Goal: Task Accomplishment & Management: Manage account settings

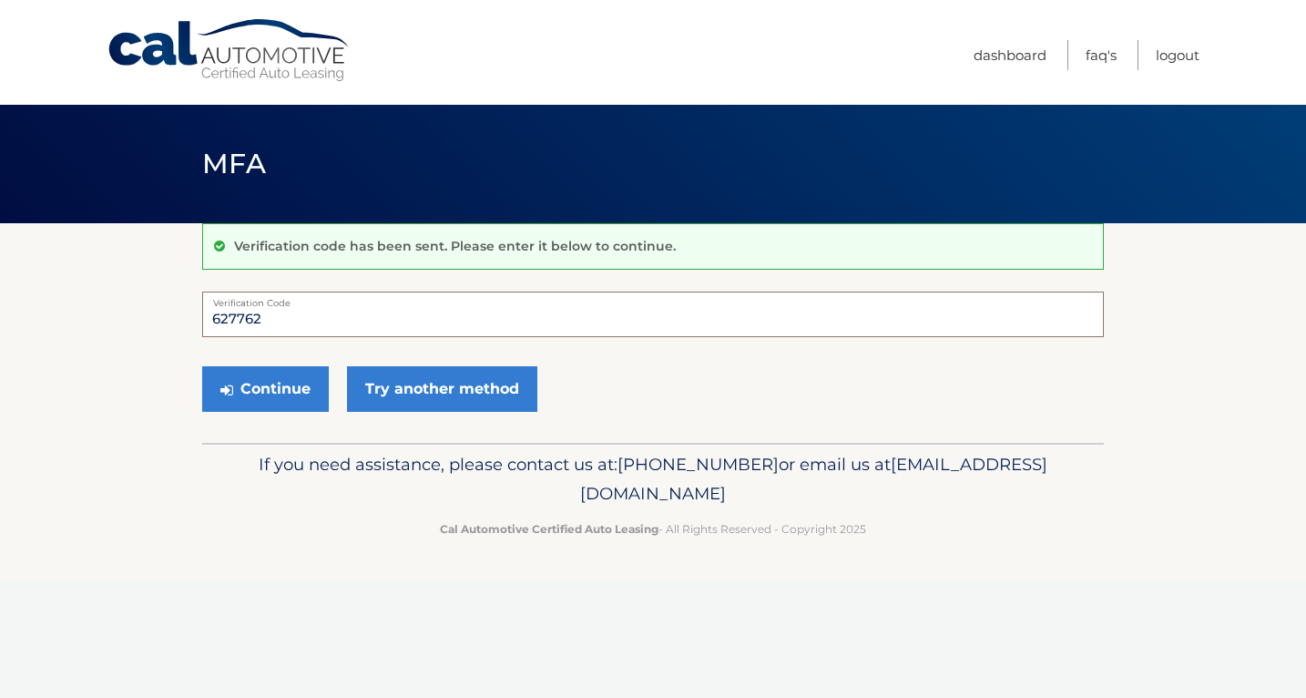
type input "627762"
click at [265, 388] on button "Continue" at bounding box center [265, 389] width 127 height 46
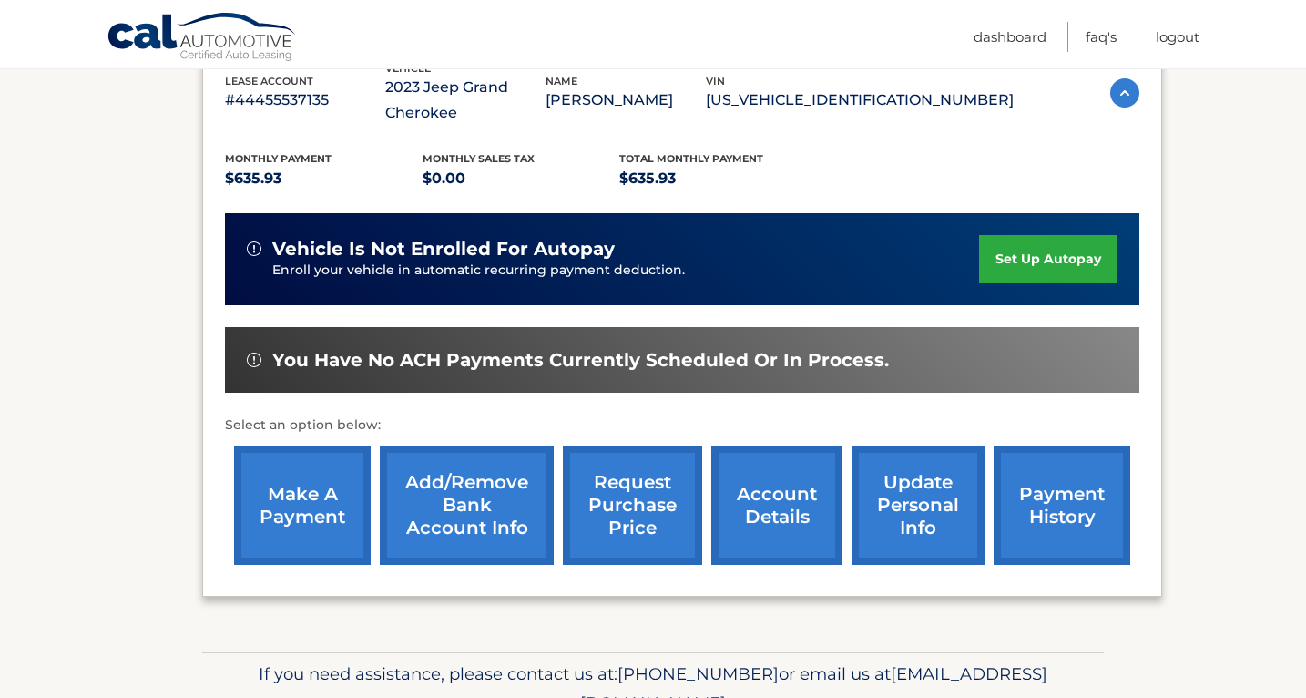
scroll to position [341, 0]
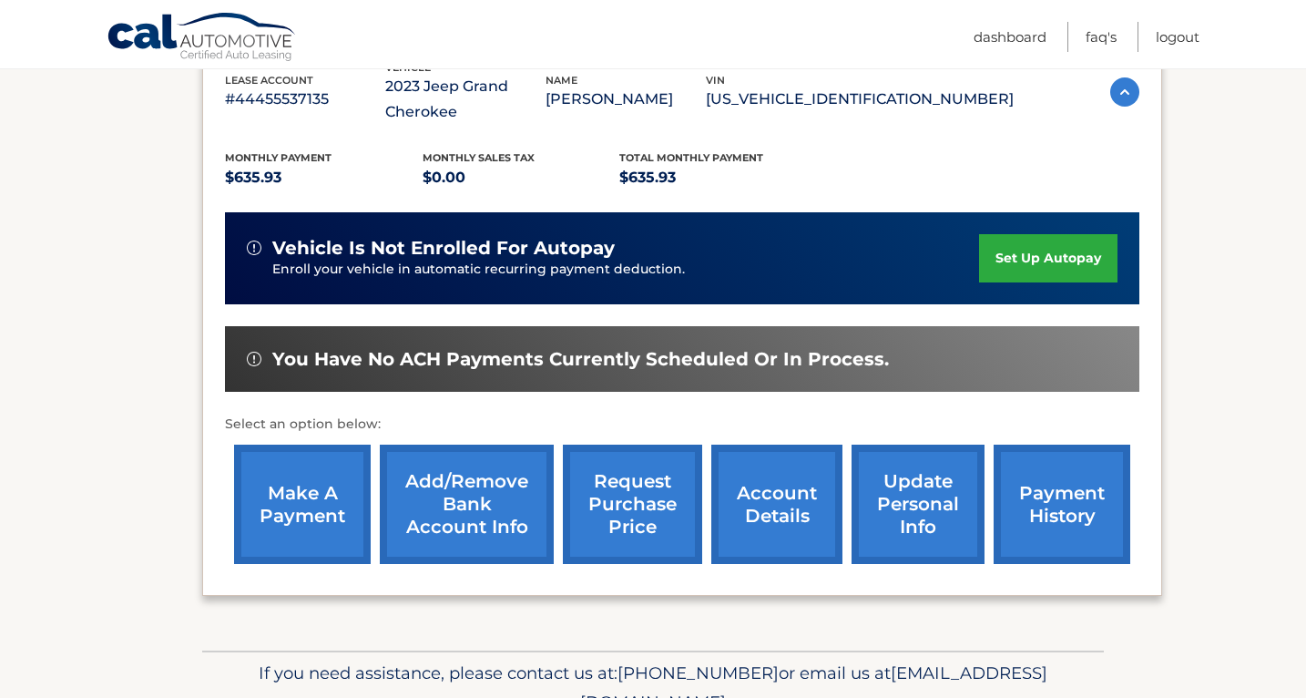
click at [1055, 488] on link "payment history" at bounding box center [1062, 503] width 137 height 119
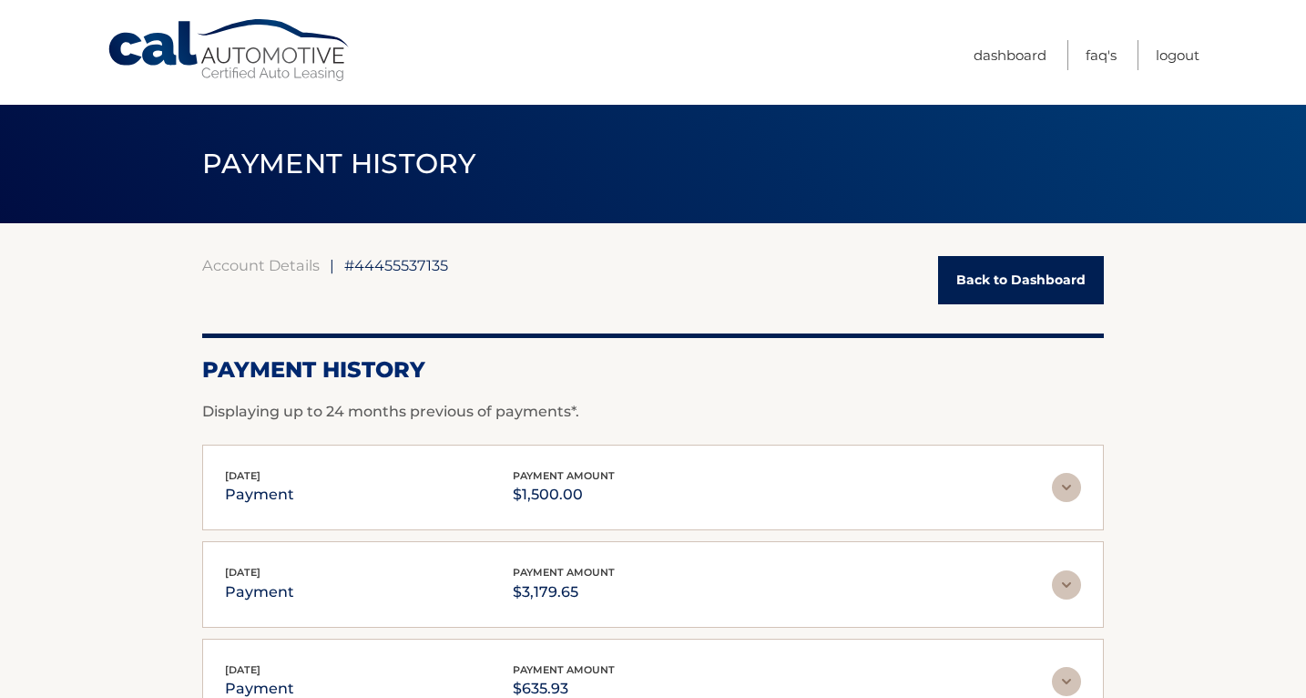
click at [1020, 279] on link "Back to Dashboard" at bounding box center [1021, 280] width 166 height 48
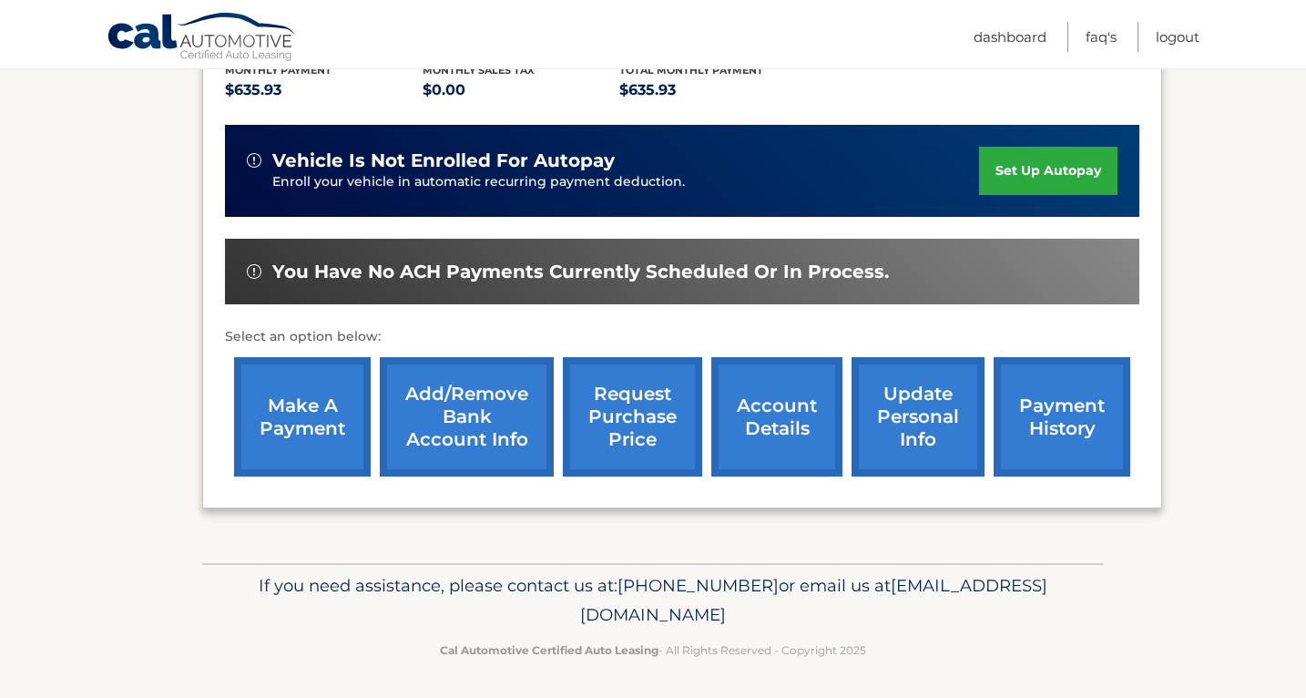
scroll to position [427, 0]
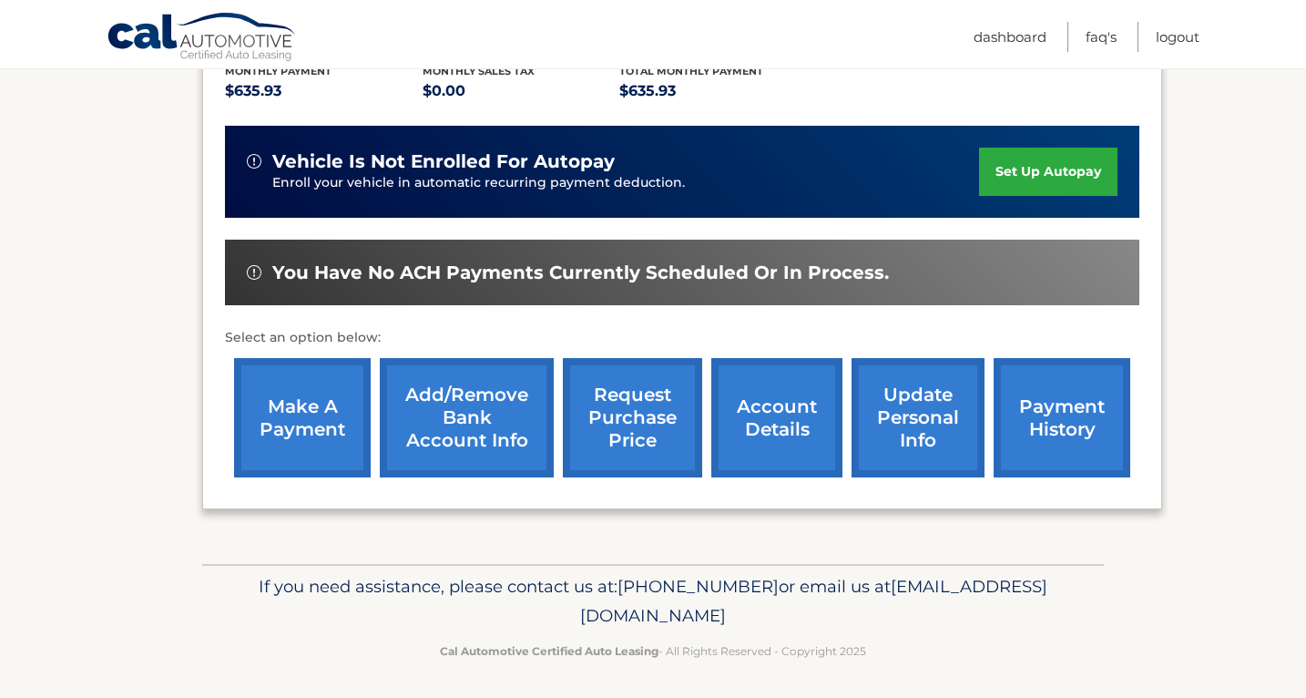
click at [748, 411] on link "account details" at bounding box center [776, 417] width 131 height 119
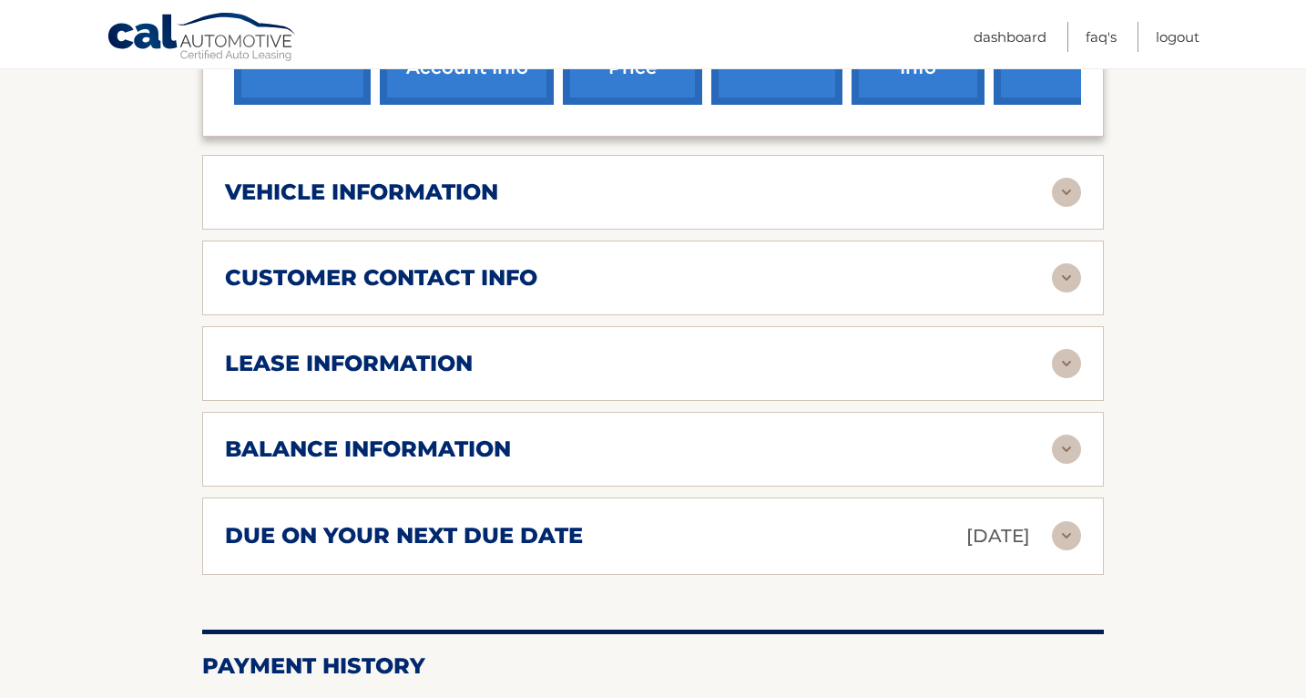
scroll to position [834, 0]
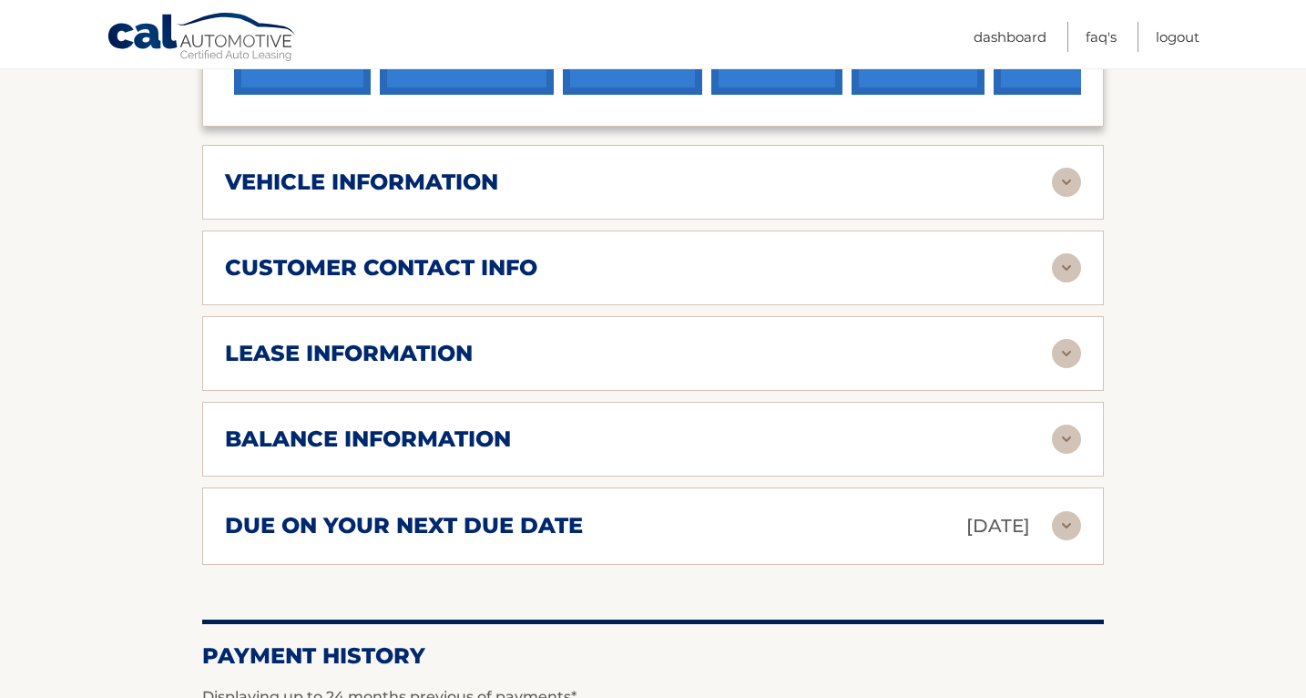
click at [1061, 431] on img at bounding box center [1066, 438] width 29 height 29
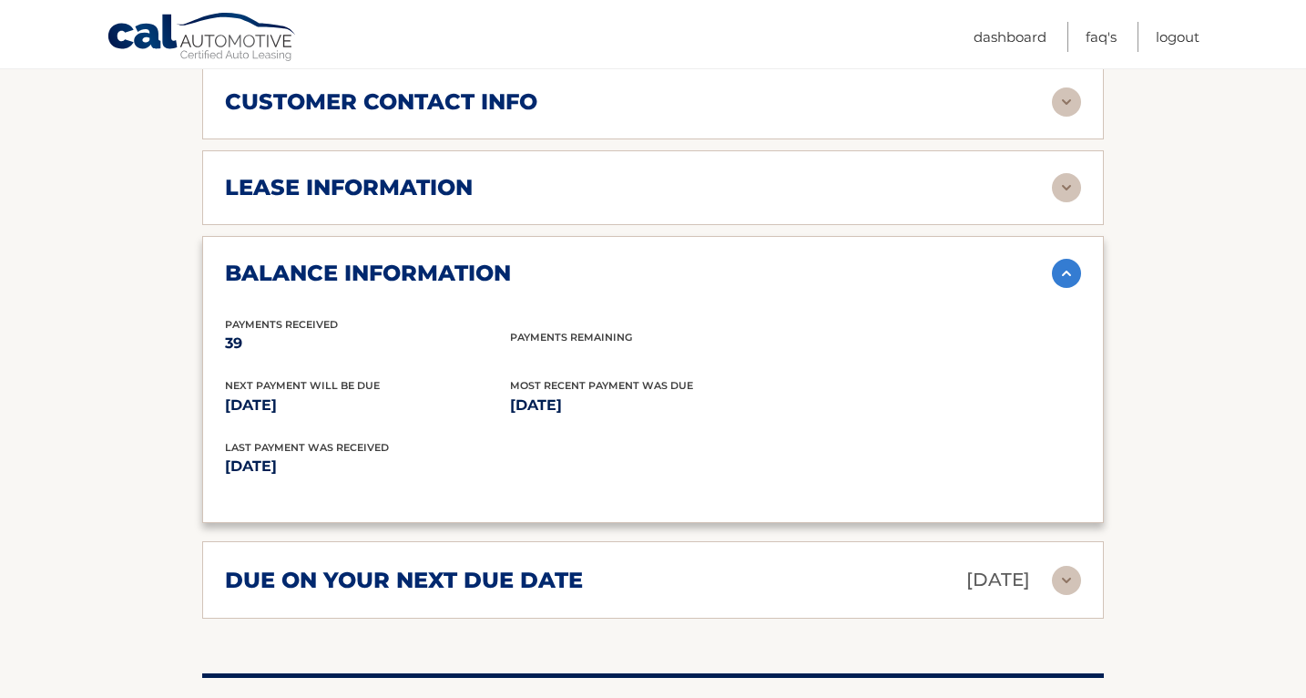
scroll to position [1002, 0]
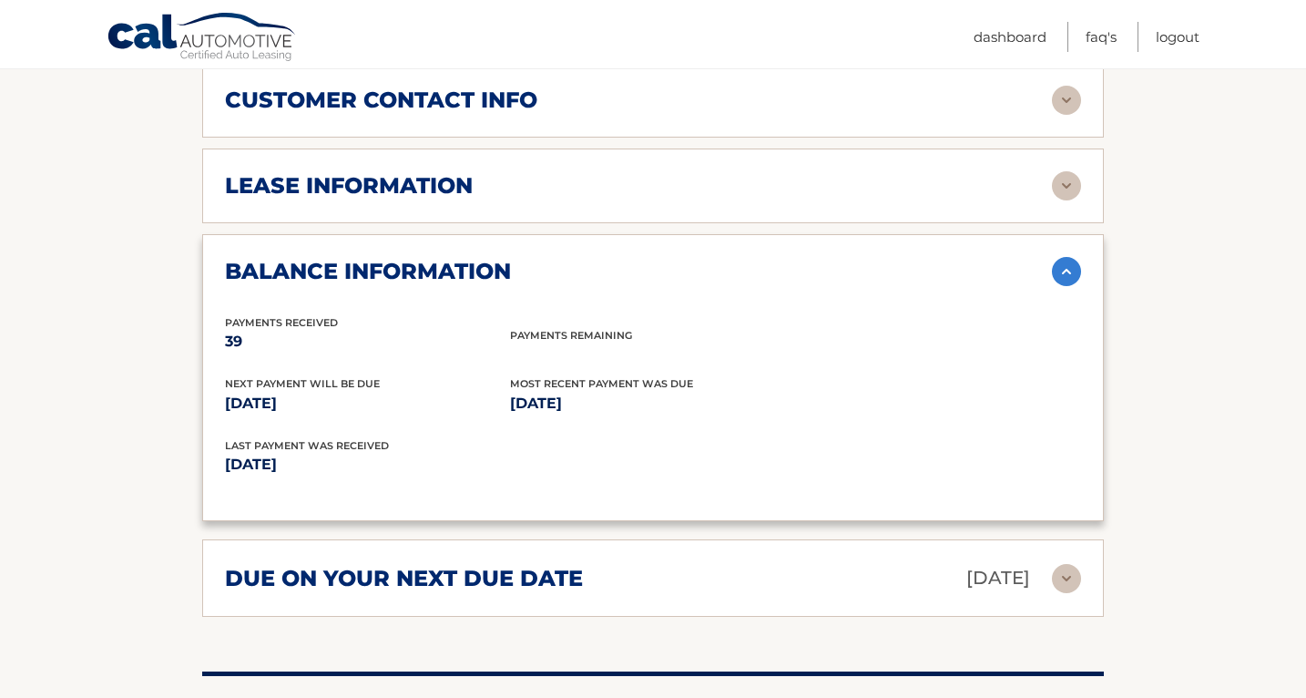
click at [1070, 275] on img at bounding box center [1066, 271] width 29 height 29
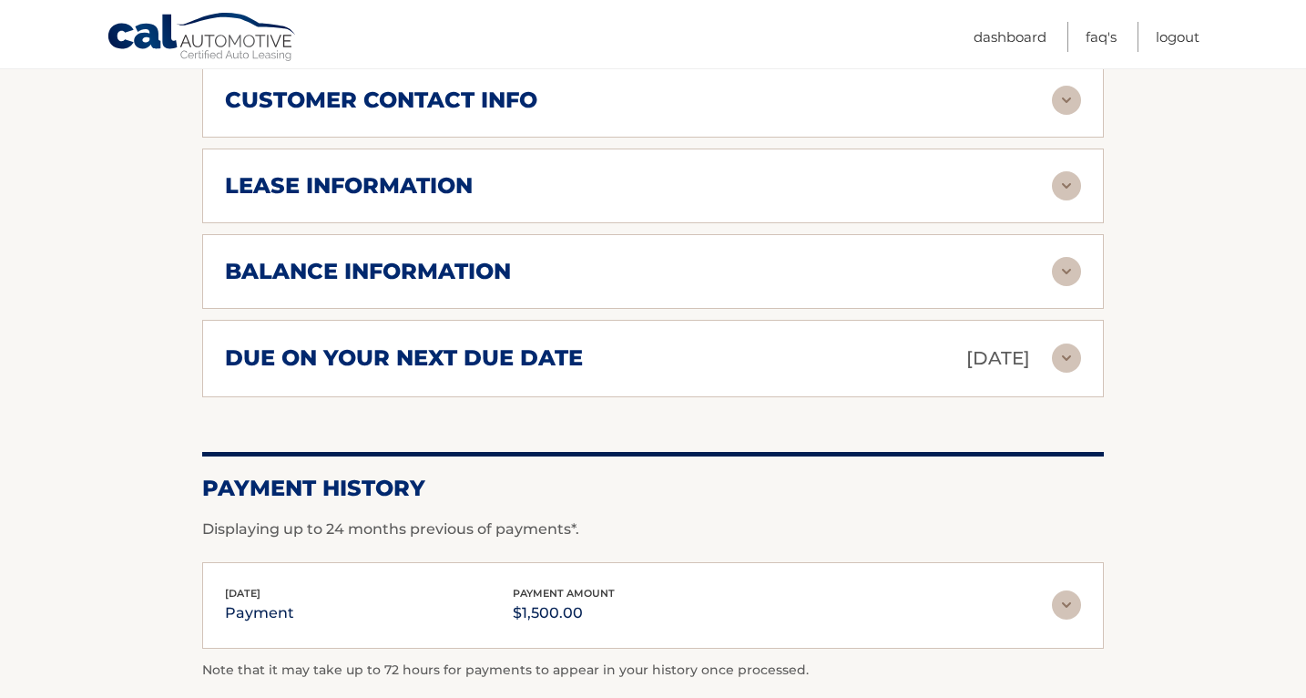
click at [1064, 188] on img at bounding box center [1066, 185] width 29 height 29
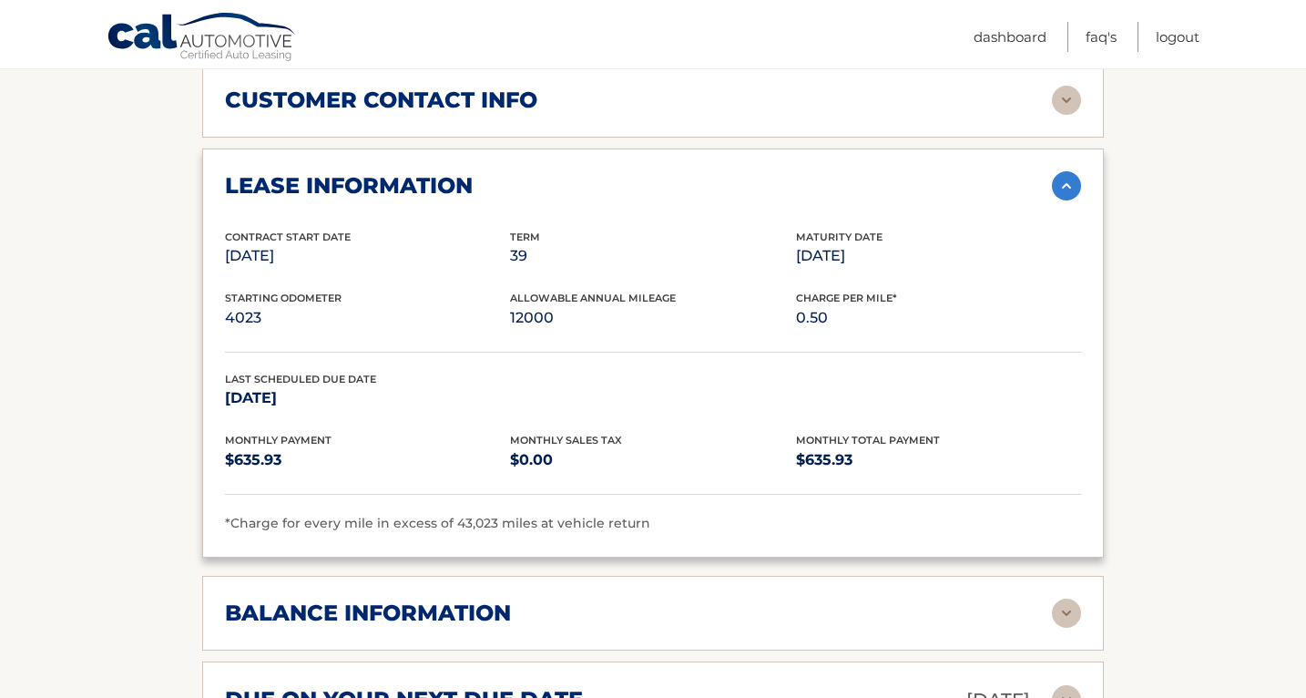
click at [1064, 188] on img at bounding box center [1066, 185] width 29 height 29
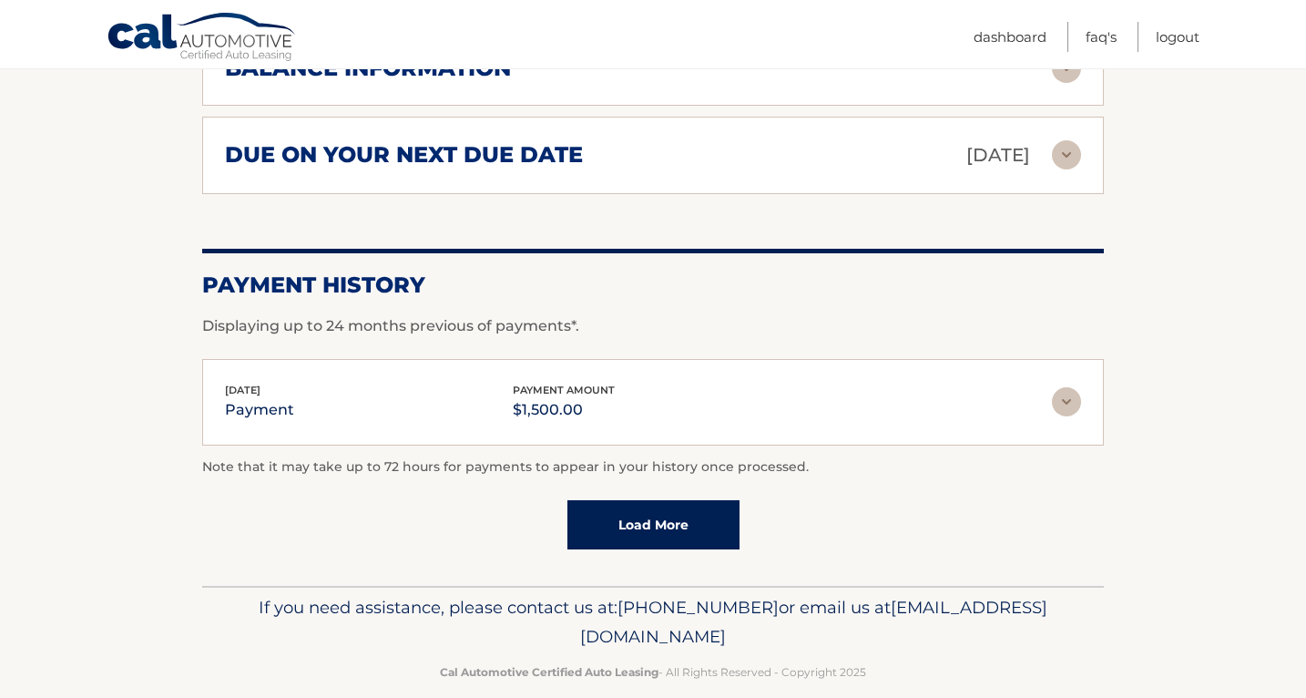
scroll to position [1207, 0]
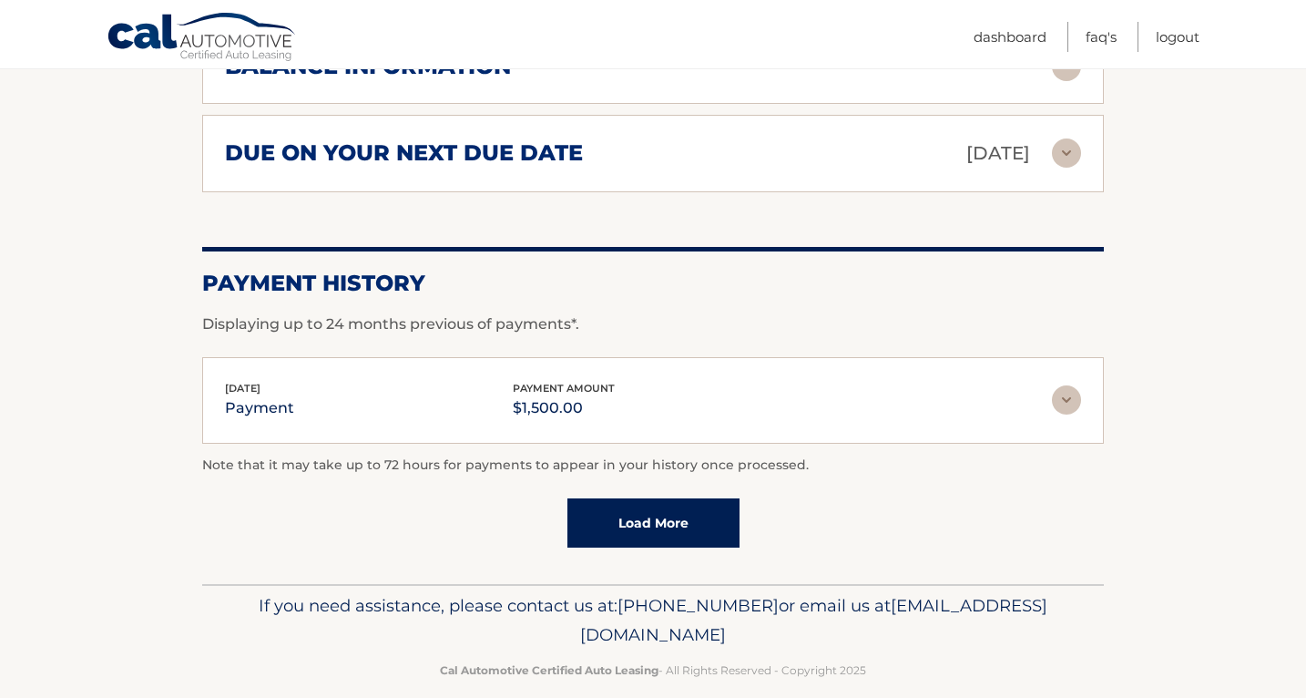
click at [1066, 397] on img at bounding box center [1066, 399] width 29 height 29
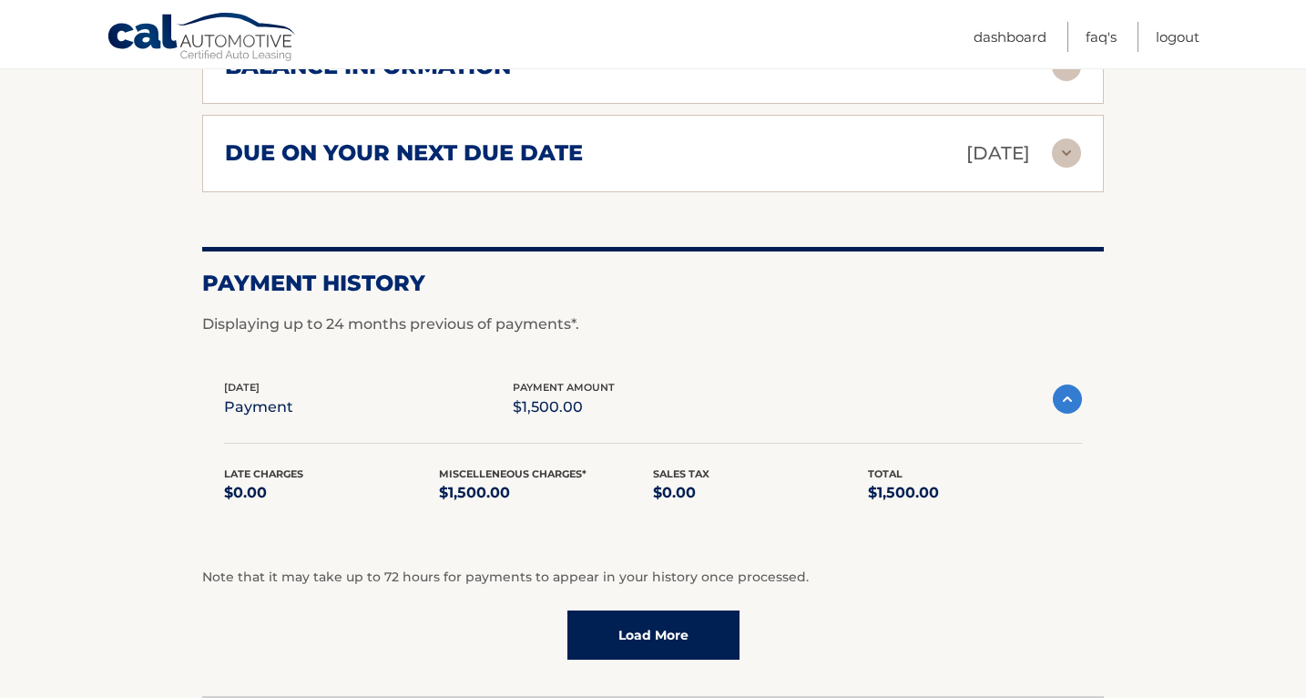
click at [1066, 397] on img at bounding box center [1067, 398] width 29 height 29
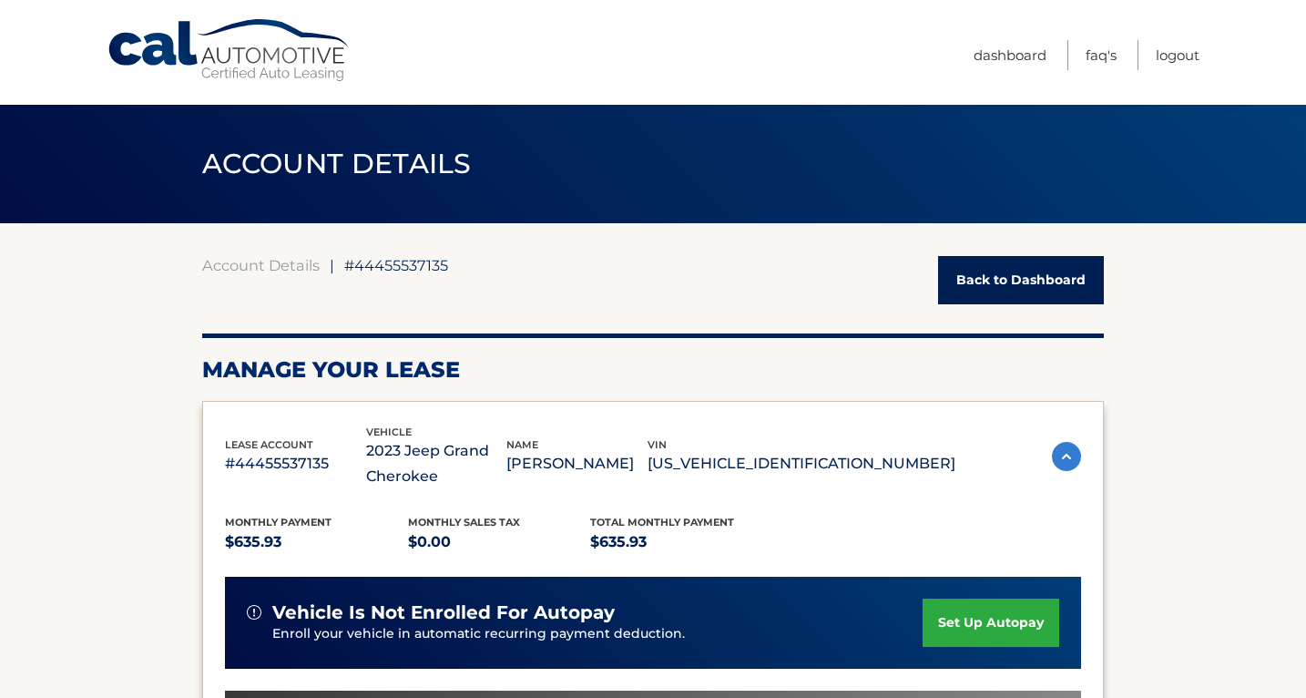
scroll to position [0, 0]
